Goal: Information Seeking & Learning: Learn about a topic

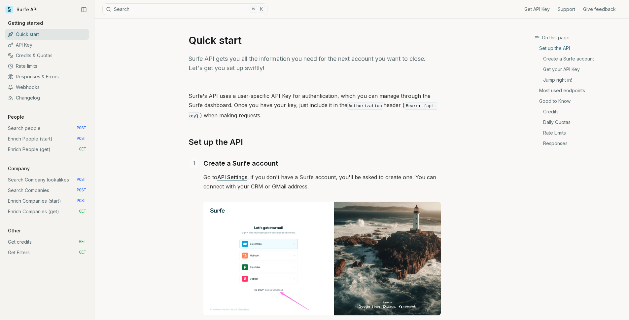
click at [41, 245] on link "Get credits GET" at bounding box center [47, 241] width 84 height 11
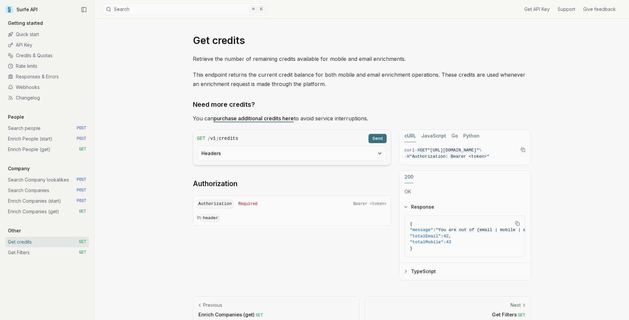
scroll to position [12, 0]
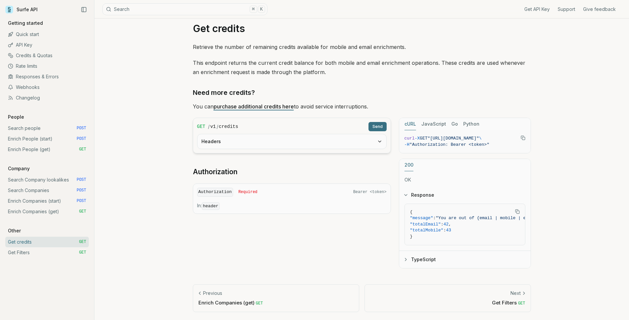
click at [278, 105] on link "purchase additional credits here" at bounding box center [254, 106] width 80 height 7
click at [49, 190] on link "Search Companies POST" at bounding box center [47, 190] width 84 height 11
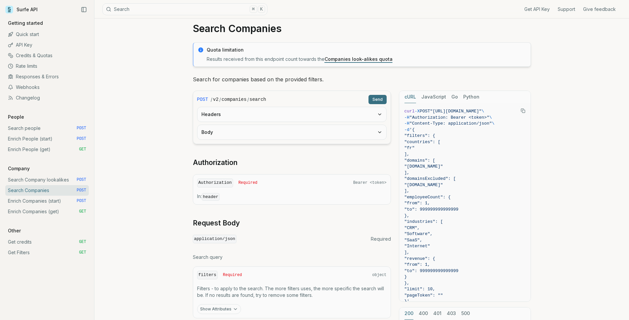
click at [49, 127] on link "Search people POST" at bounding box center [47, 128] width 84 height 11
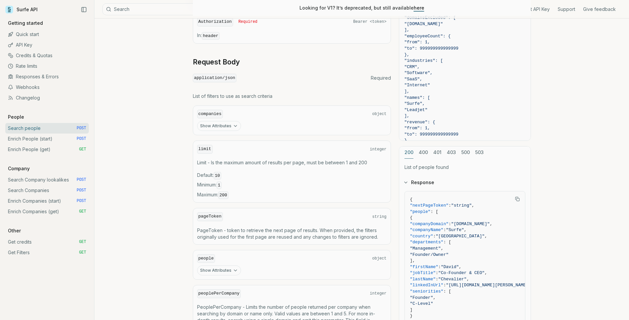
scroll to position [264, 0]
